Goal: Check status: Check status

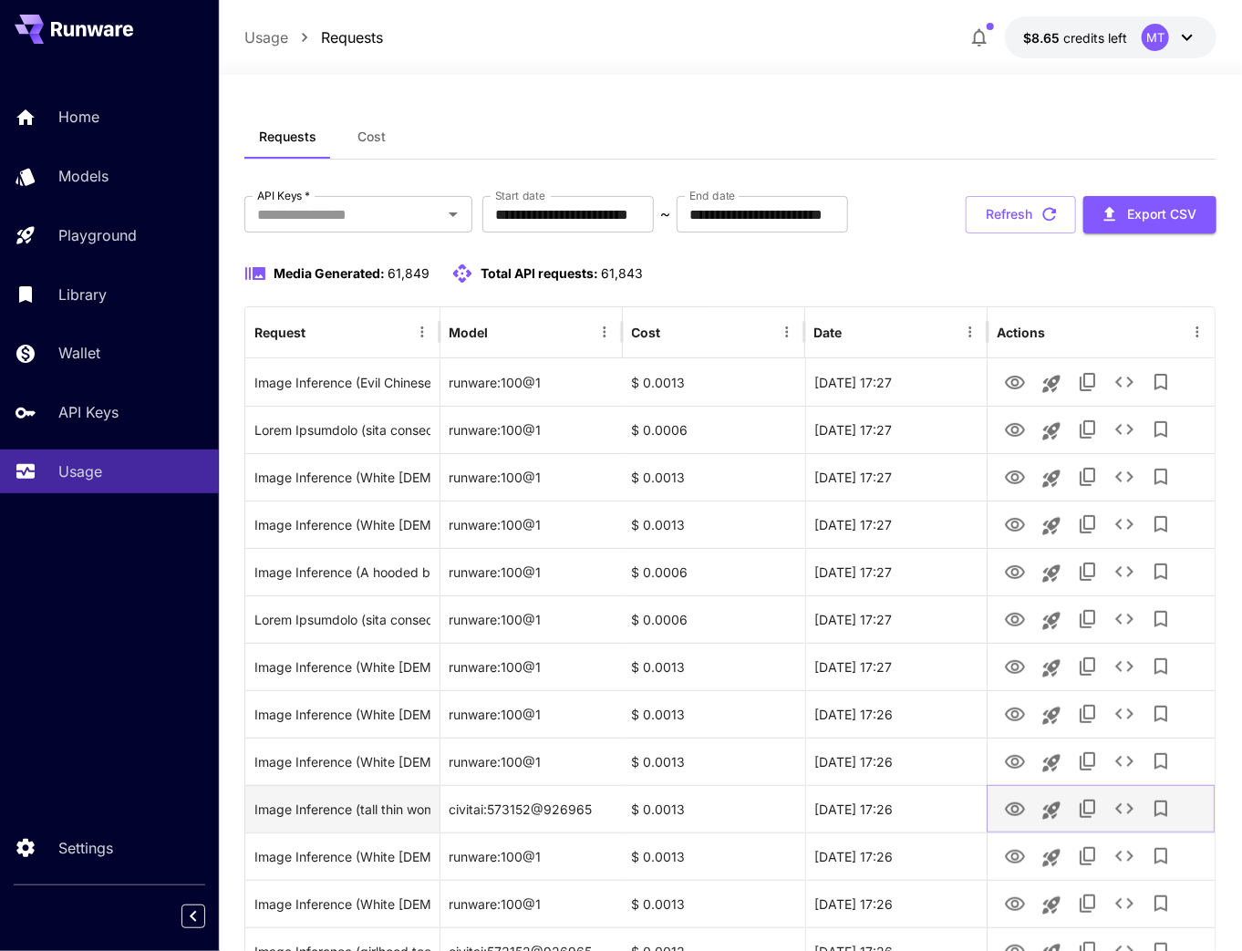
click at [1022, 810] on icon "View" at bounding box center [1015, 810] width 22 height 22
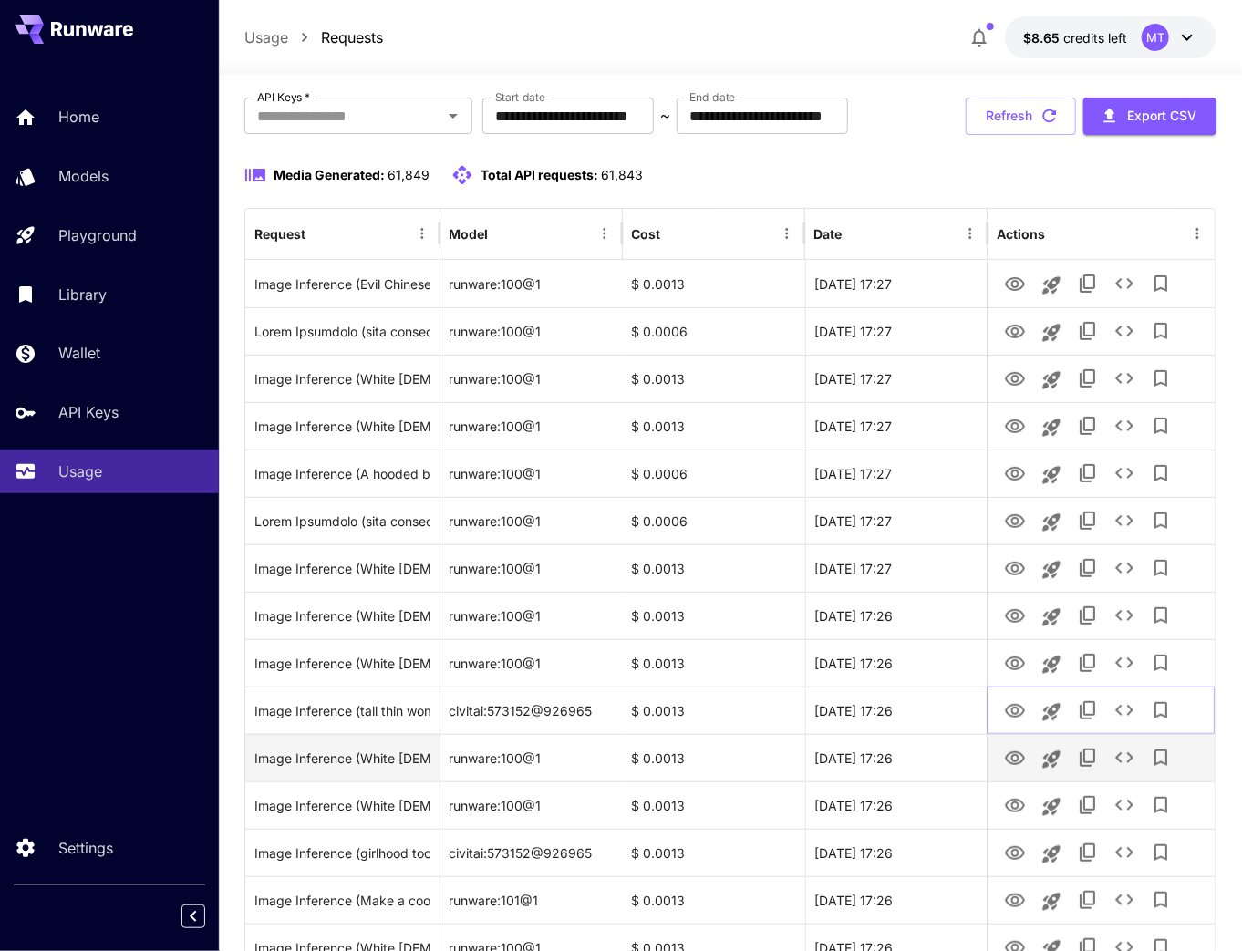
scroll to position [73, 0]
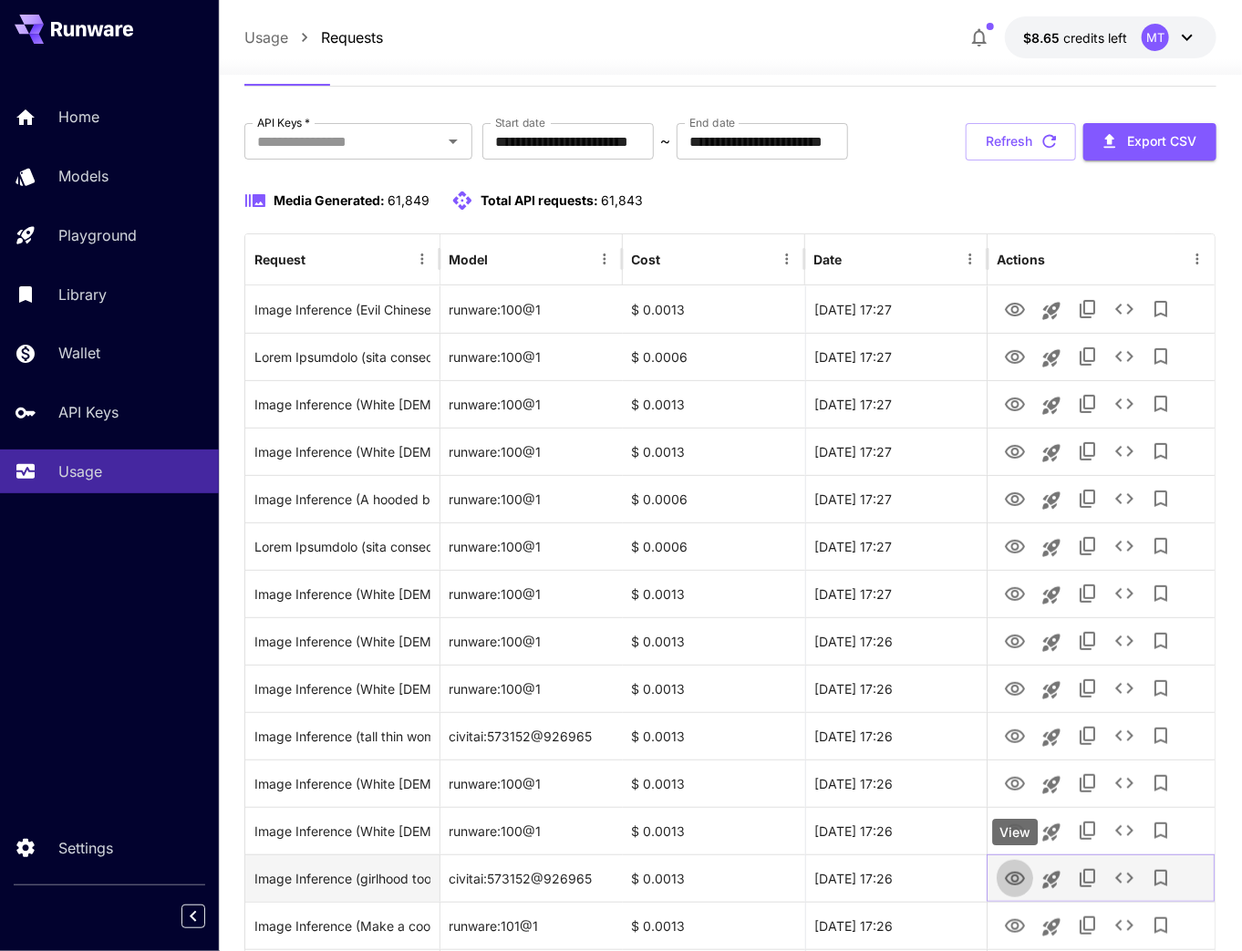
click at [1013, 878] on icon "View" at bounding box center [1015, 879] width 22 height 22
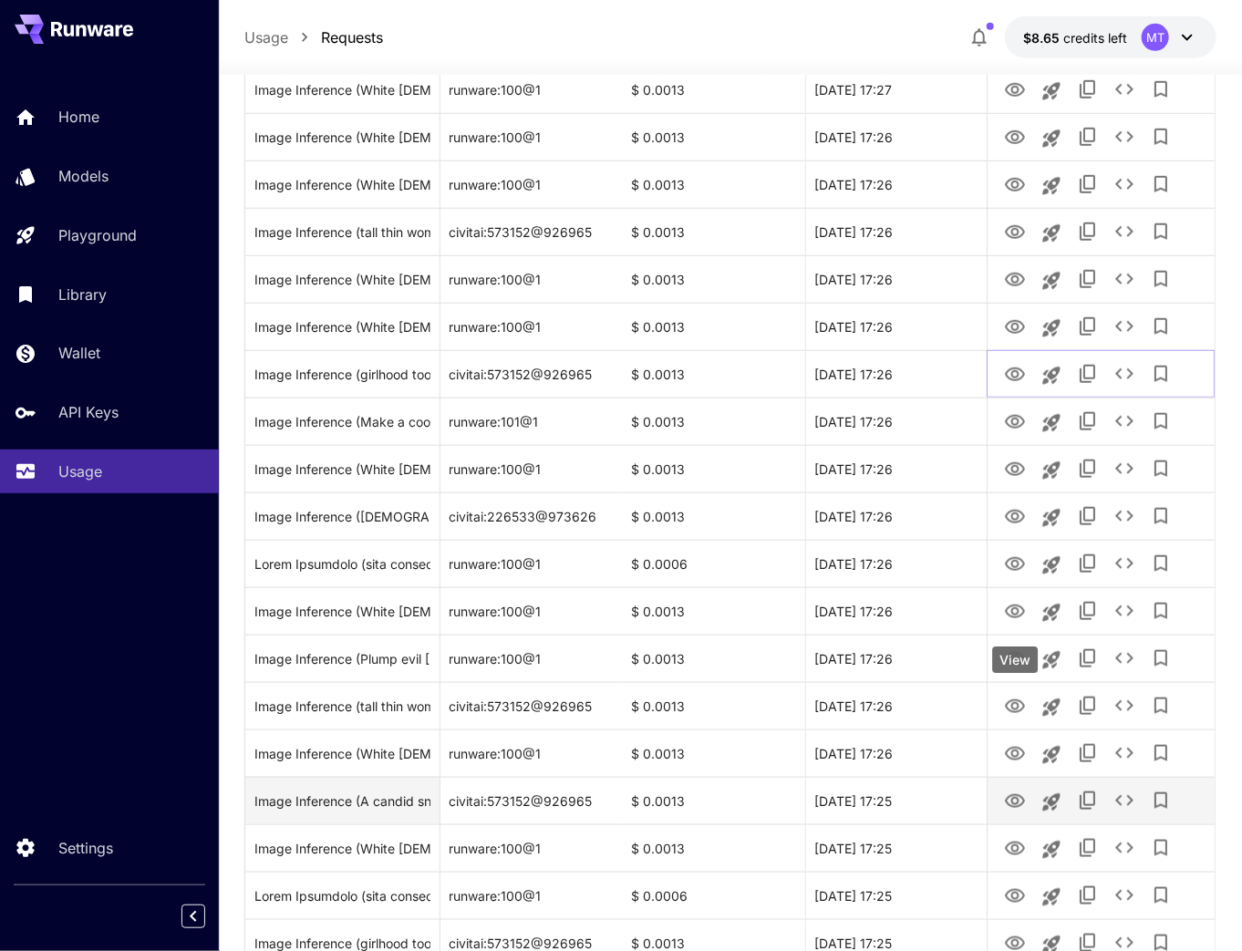
scroll to position [584, 0]
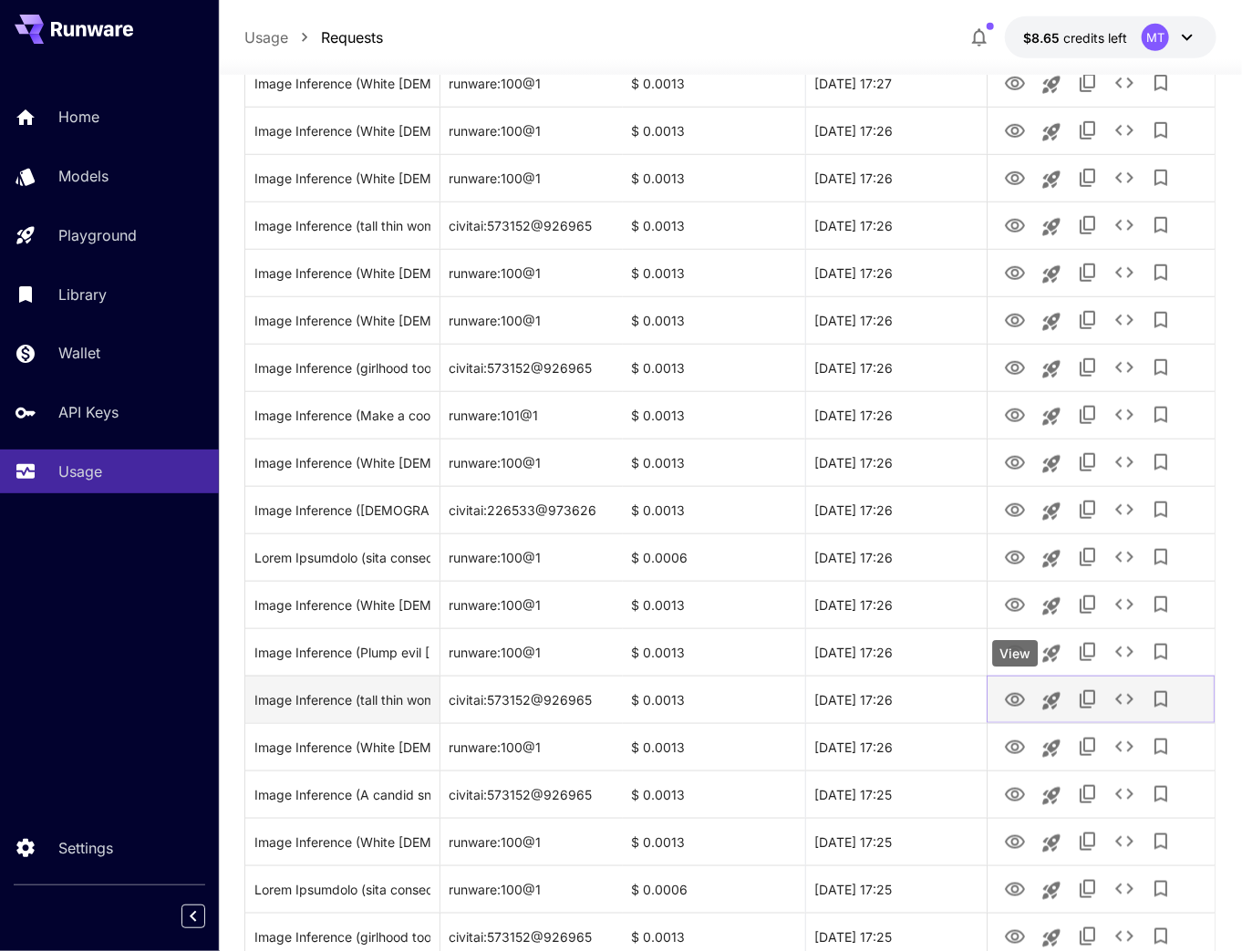
click at [1014, 698] on icon "View" at bounding box center [1015, 701] width 22 height 22
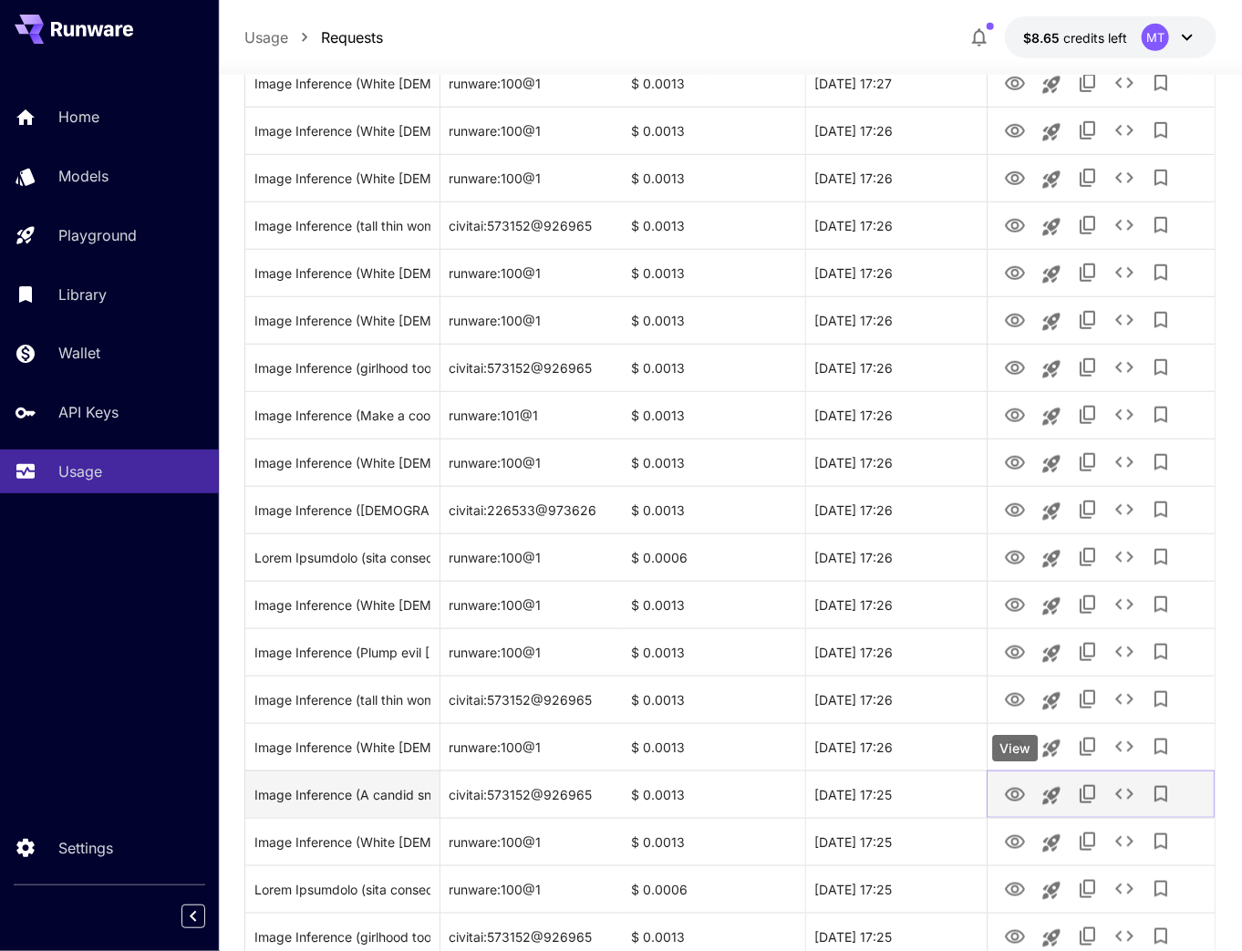
click at [1017, 791] on icon "View" at bounding box center [1015, 795] width 20 height 14
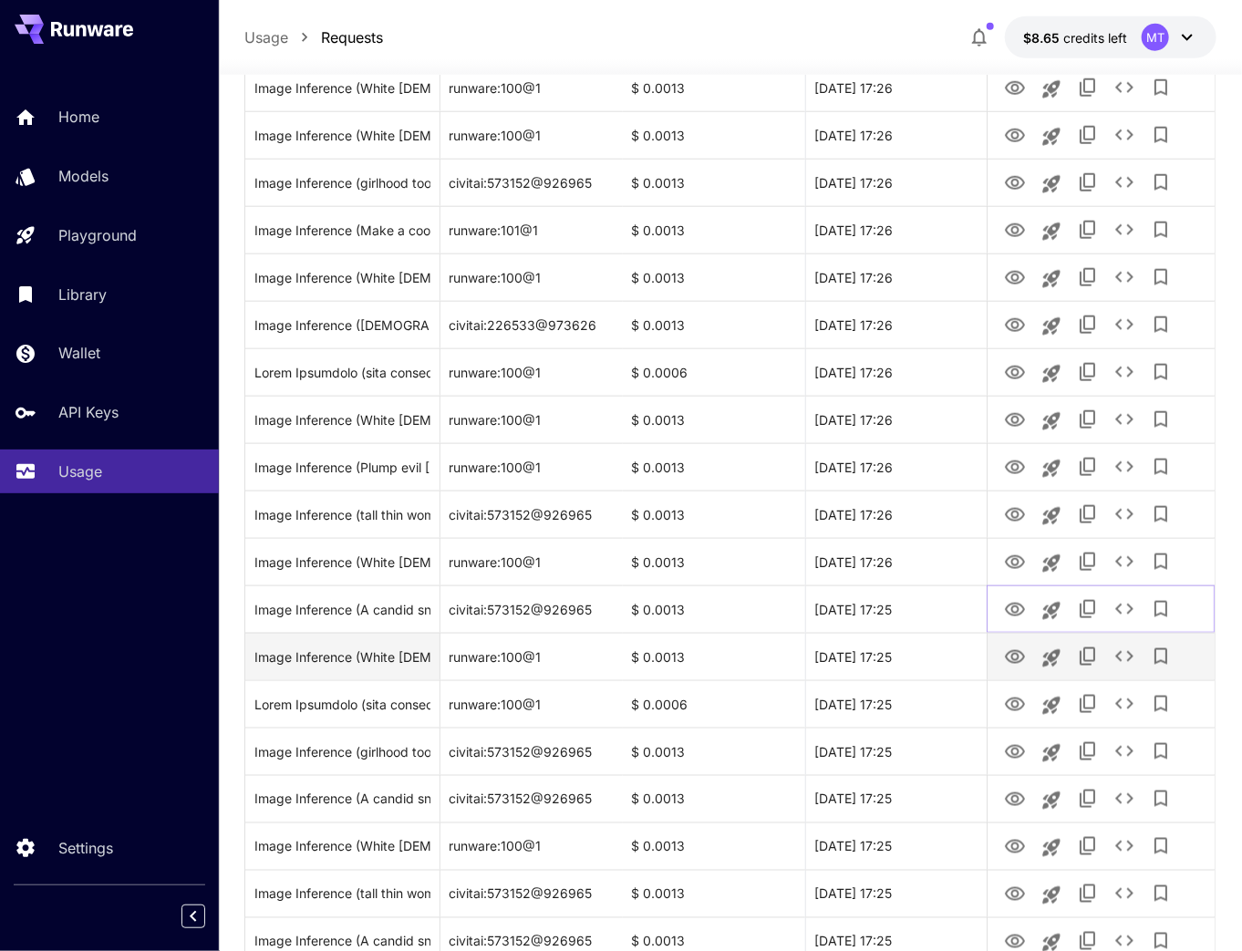
scroll to position [803, 0]
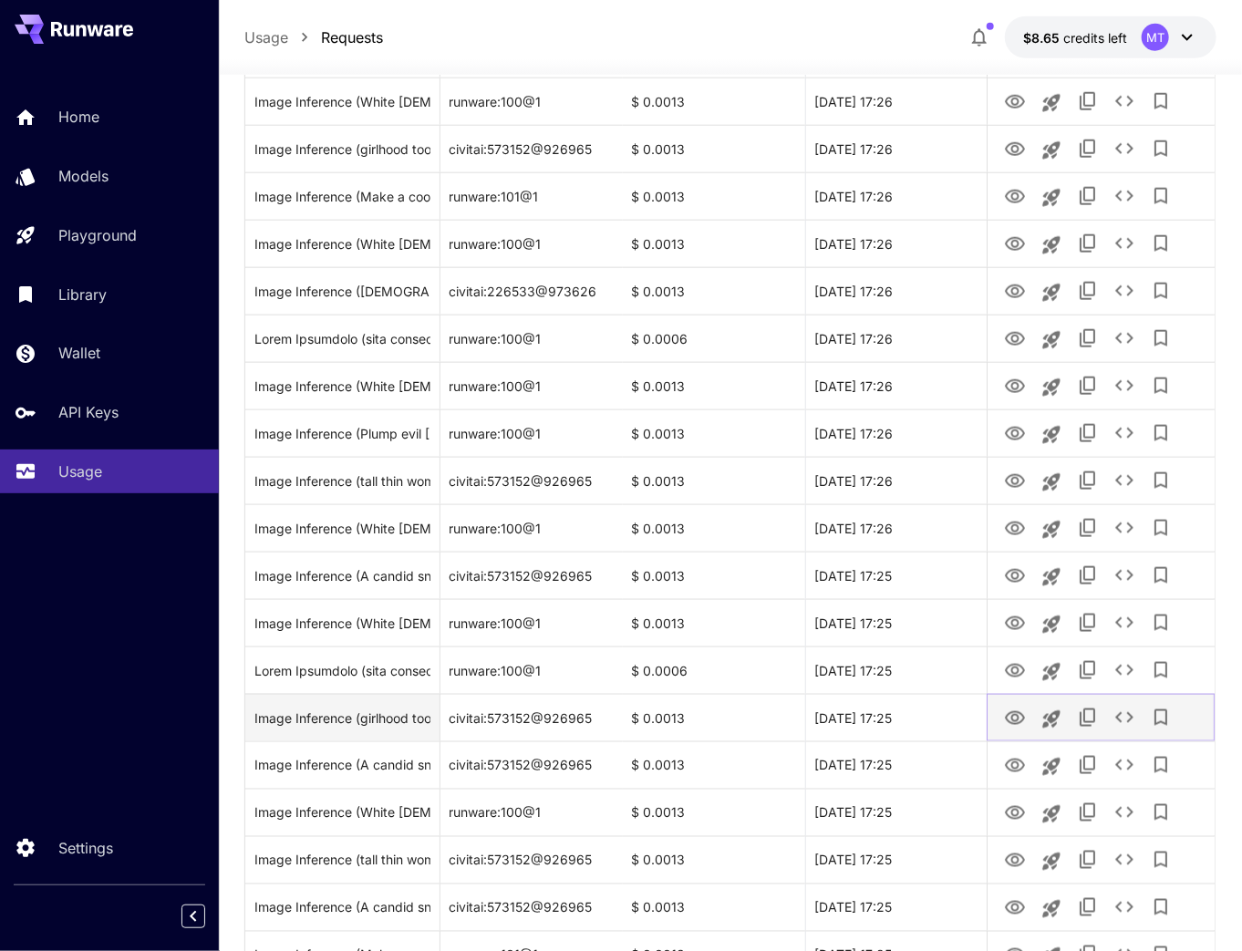
click at [1014, 713] on icon "View" at bounding box center [1015, 719] width 22 height 22
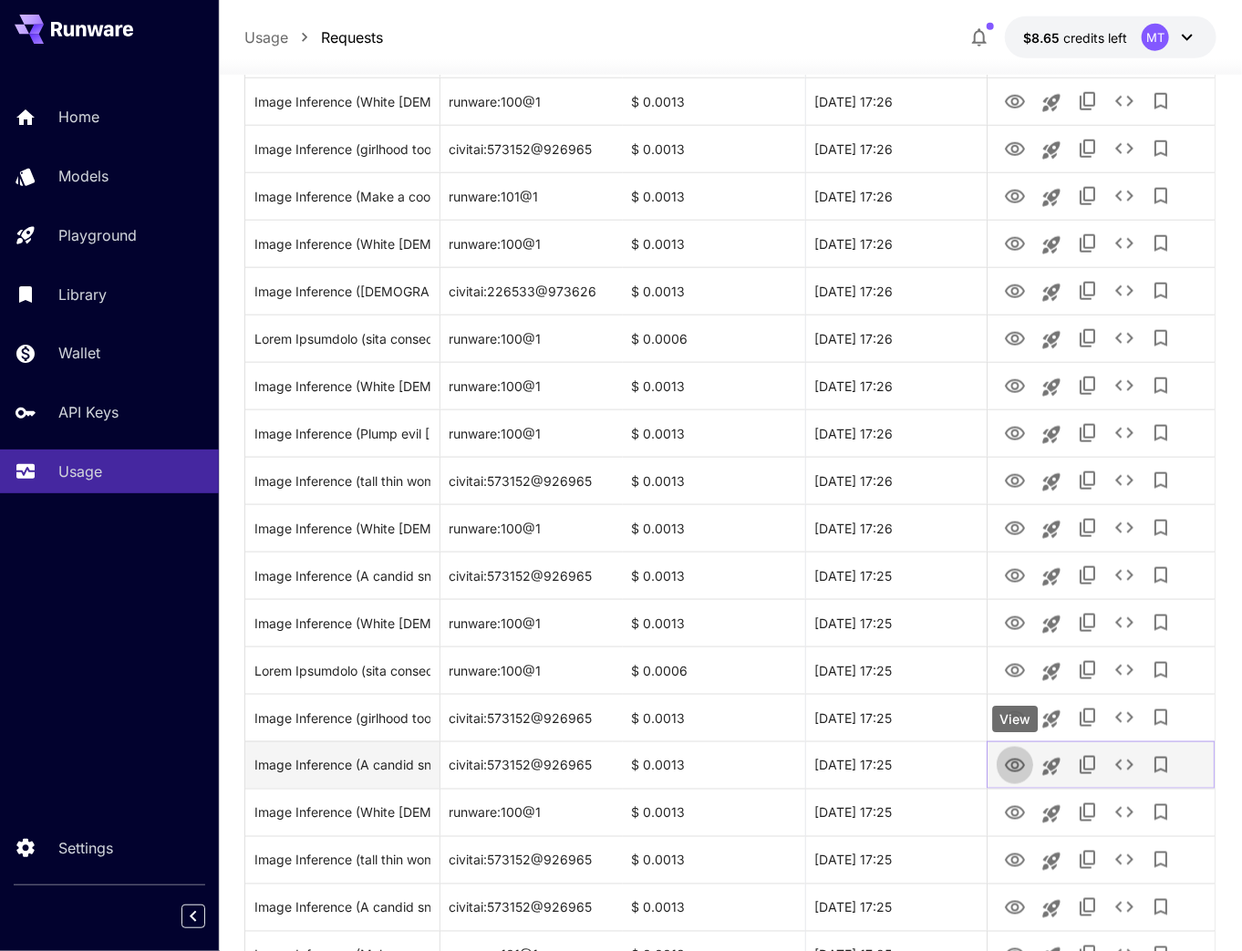
click at [1014, 769] on icon "View" at bounding box center [1015, 766] width 20 height 14
